Goal: Use online tool/utility: Utilize a website feature to perform a specific function

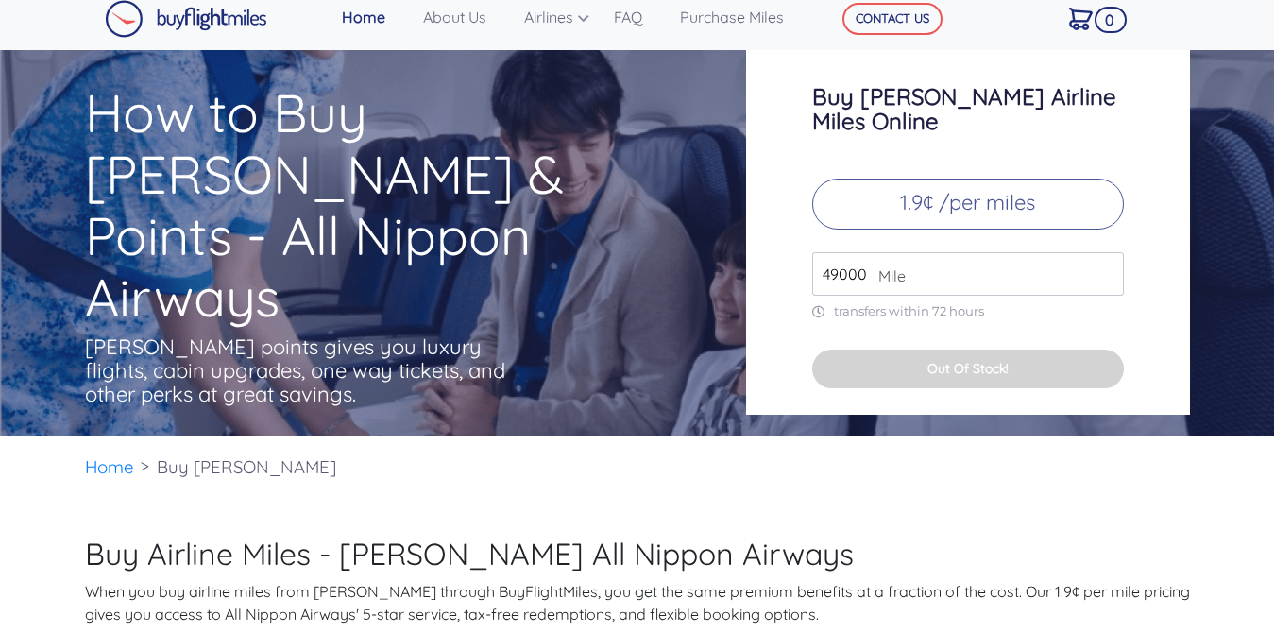
scroll to position [13, 0]
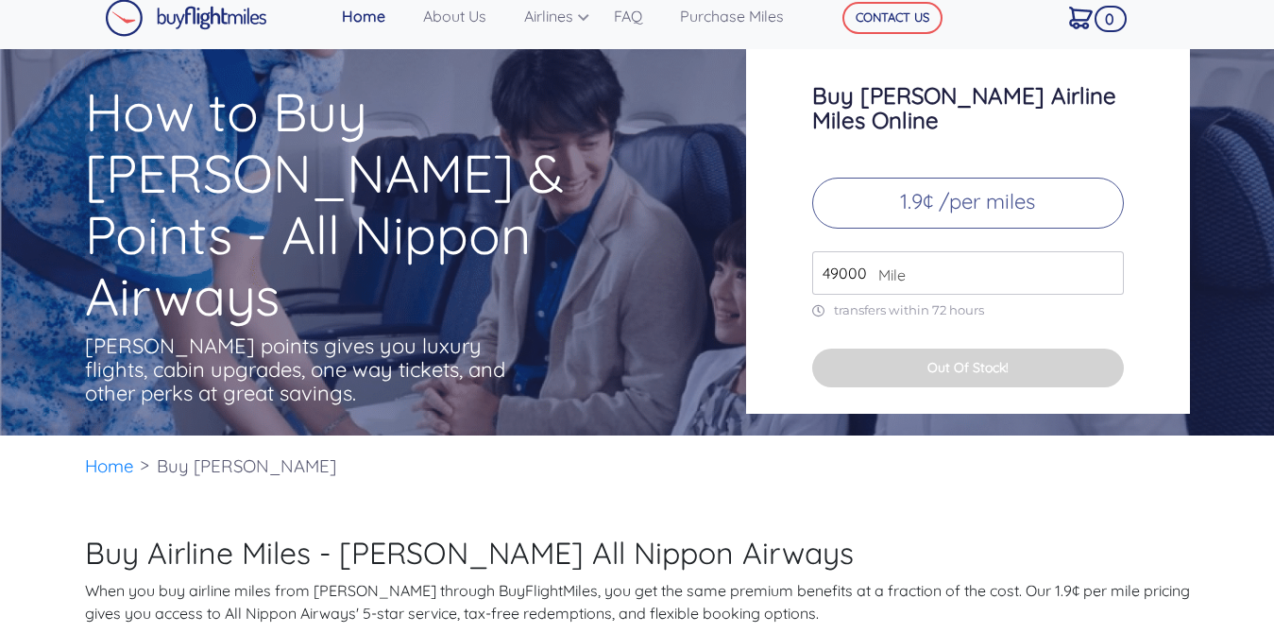
click at [856, 257] on input "49000" at bounding box center [968, 272] width 312 height 43
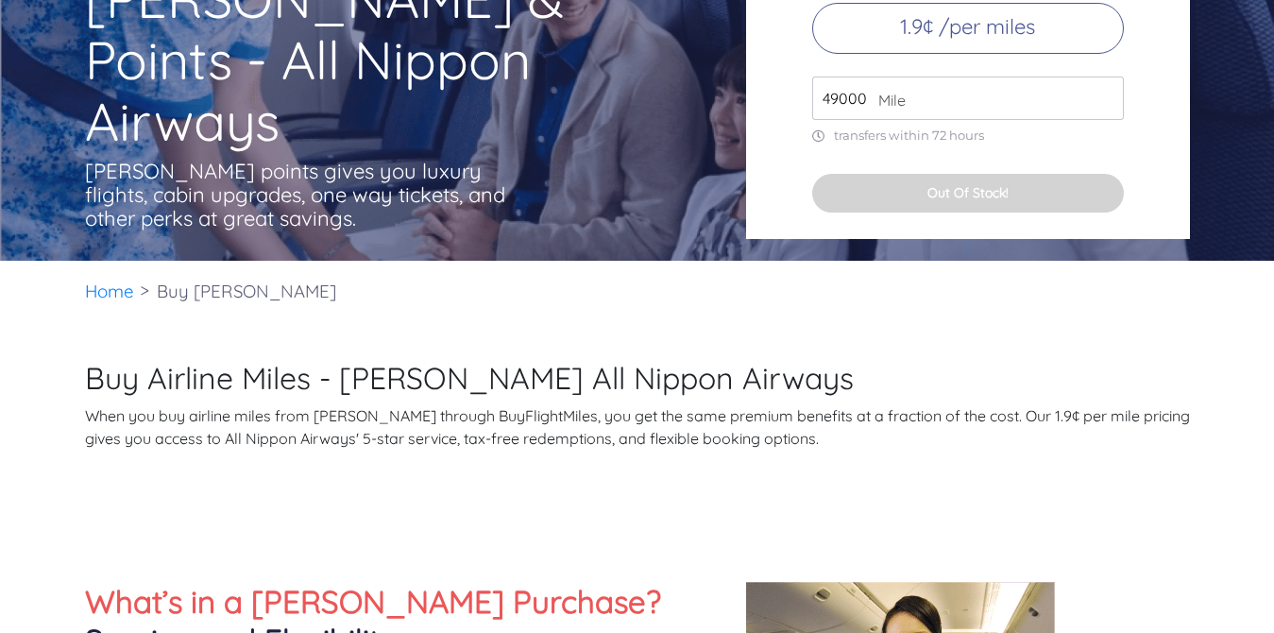
scroll to position [0, 0]
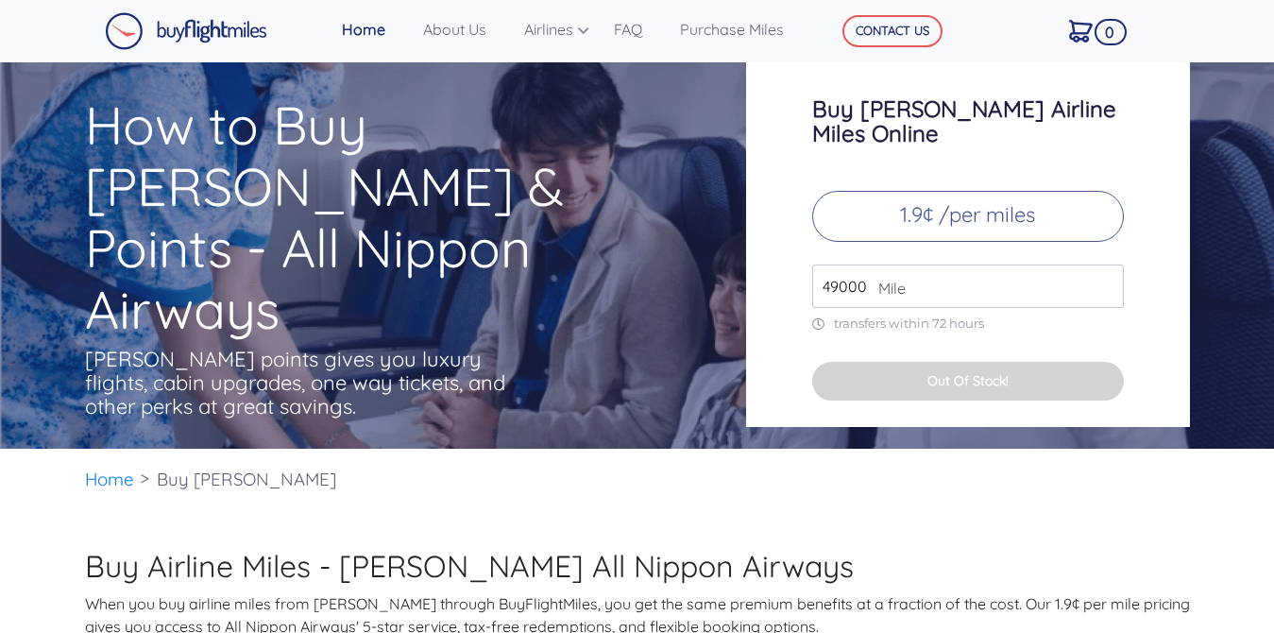
click at [1000, 198] on p "1.9¢ /per miles" at bounding box center [968, 216] width 312 height 51
click at [966, 264] on input "49000" at bounding box center [968, 285] width 312 height 43
click at [1106, 272] on input "49000" at bounding box center [968, 285] width 312 height 43
click at [1108, 264] on input "50000" at bounding box center [968, 285] width 312 height 43
click at [1108, 264] on input "51000" at bounding box center [968, 285] width 312 height 43
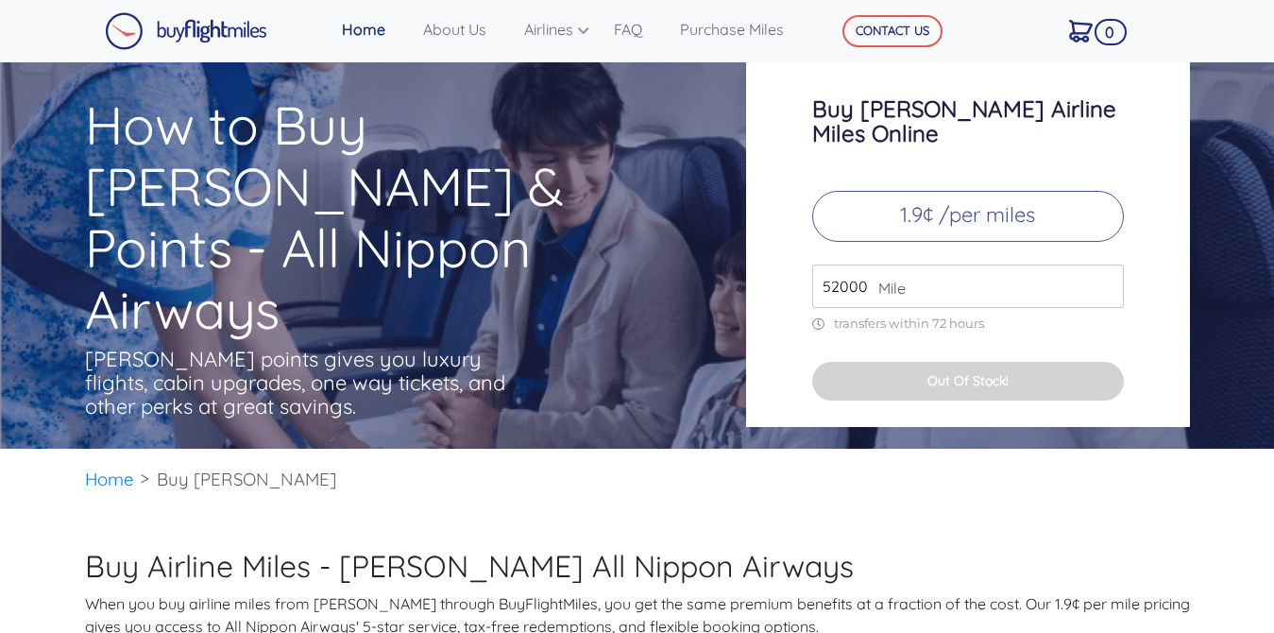
click at [1108, 264] on input "52000" at bounding box center [968, 285] width 312 height 43
click at [1108, 264] on input "53000" at bounding box center [968, 285] width 312 height 43
click at [1108, 264] on input "54000" at bounding box center [968, 285] width 312 height 43
click at [1108, 264] on input "55000" at bounding box center [968, 285] width 312 height 43
click at [1108, 264] on input "56000" at bounding box center [968, 285] width 312 height 43
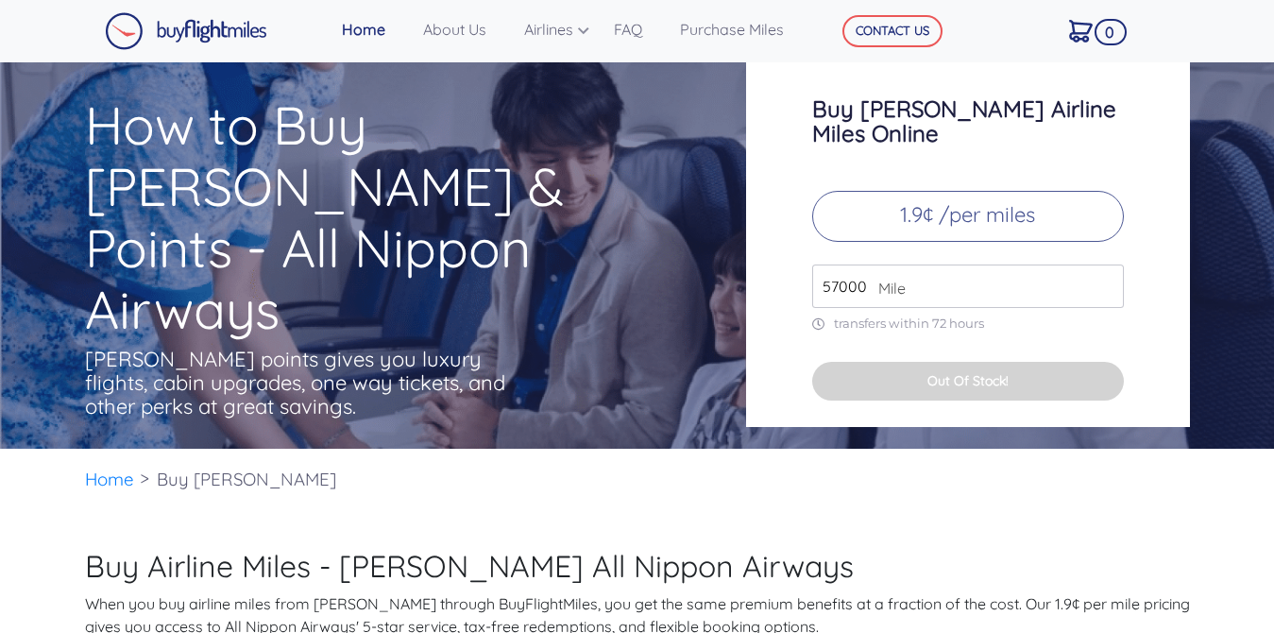
click at [1108, 264] on input "57000" at bounding box center [968, 285] width 312 height 43
click at [1108, 264] on input "58000" at bounding box center [968, 285] width 312 height 43
click at [1108, 264] on input "59000" at bounding box center [968, 285] width 312 height 43
type input "60000"
click at [1108, 264] on input "60000" at bounding box center [968, 285] width 312 height 43
